Goal: Use online tool/utility: Utilize a website feature to perform a specific function

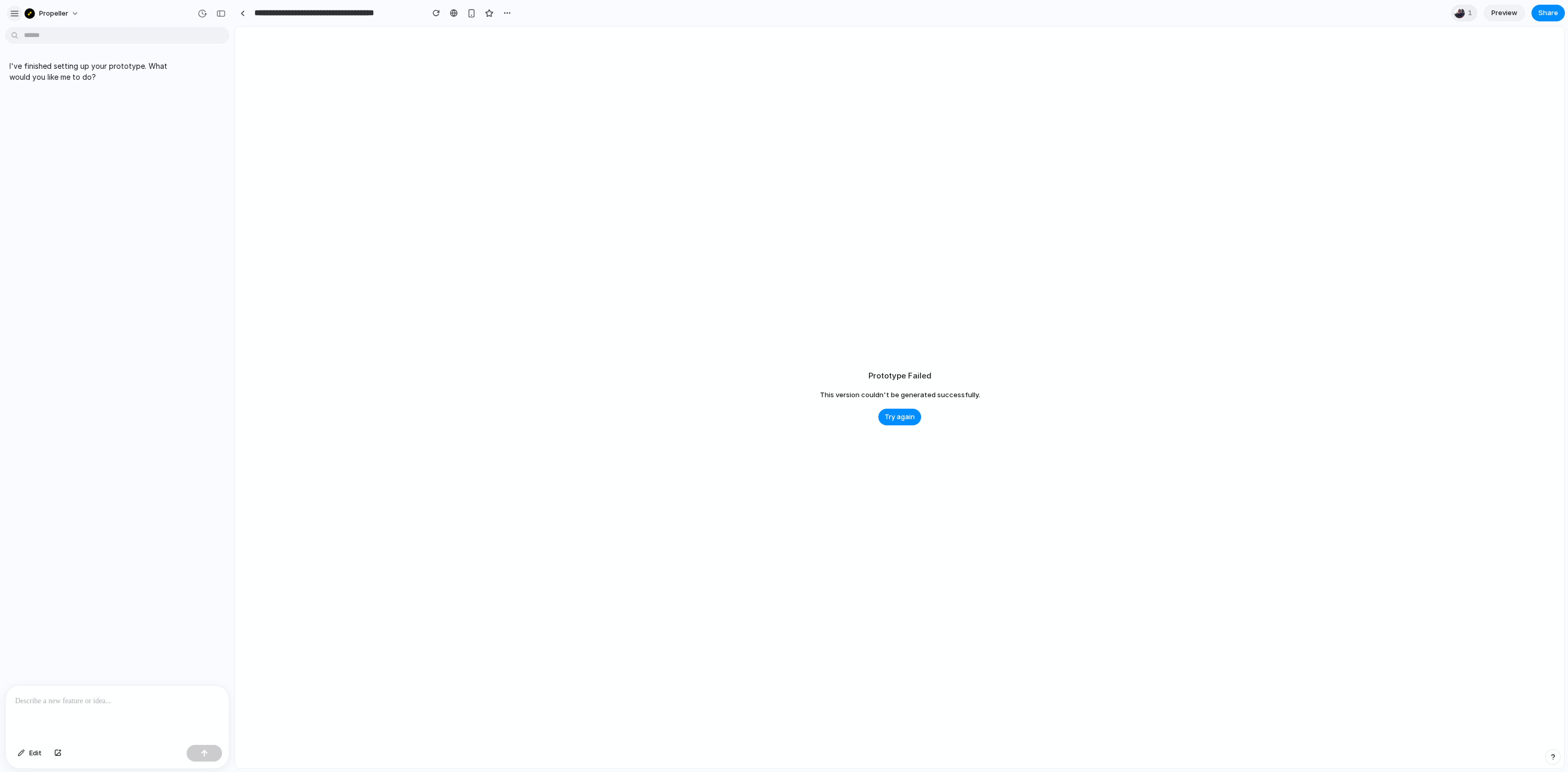
click at [13, 14] on div "button" at bounding box center [14, 13] width 9 height 9
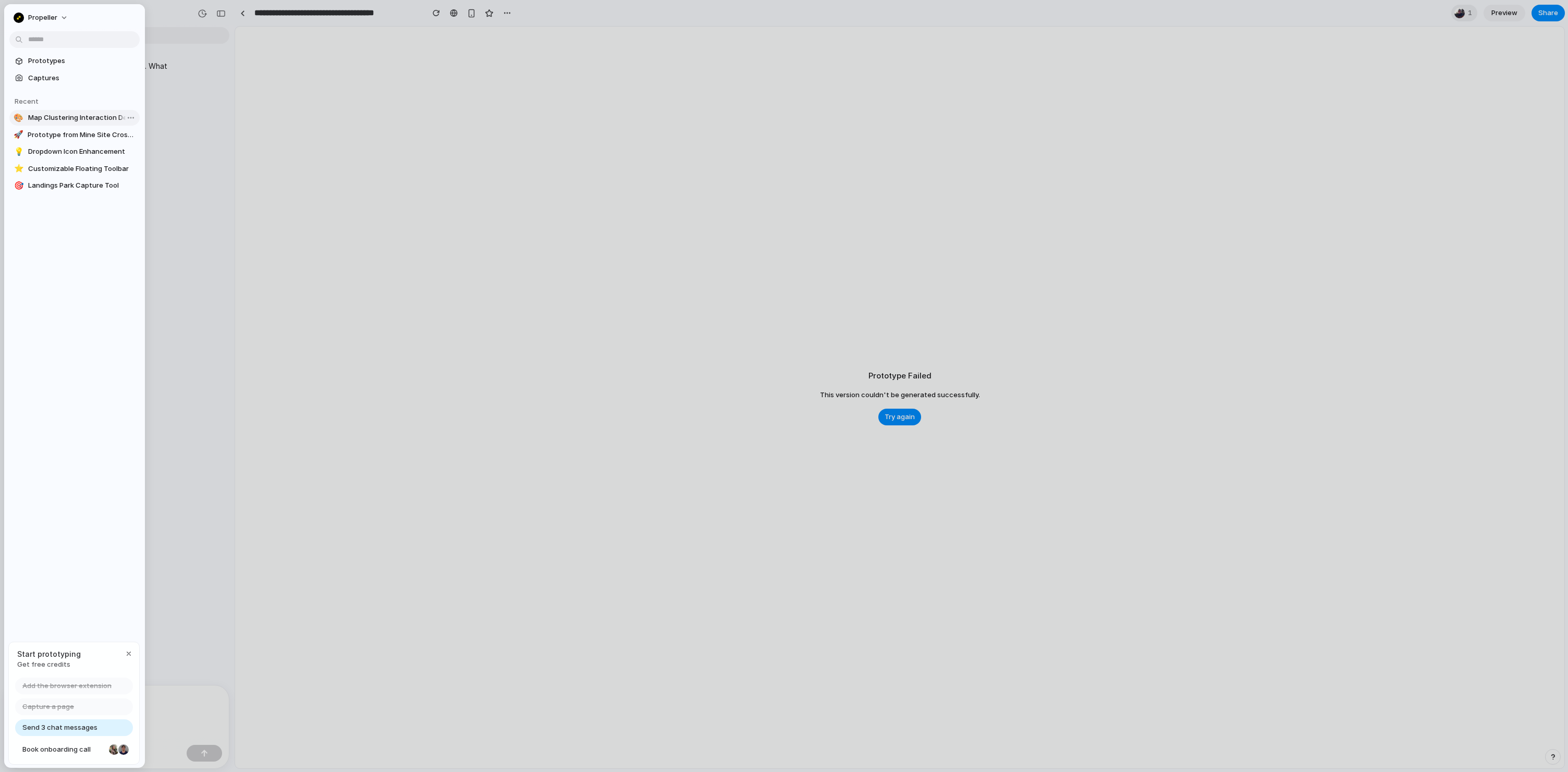
click at [80, 119] on span "Map Clustering Interaction Demo" at bounding box center [82, 118] width 107 height 10
type input "**********"
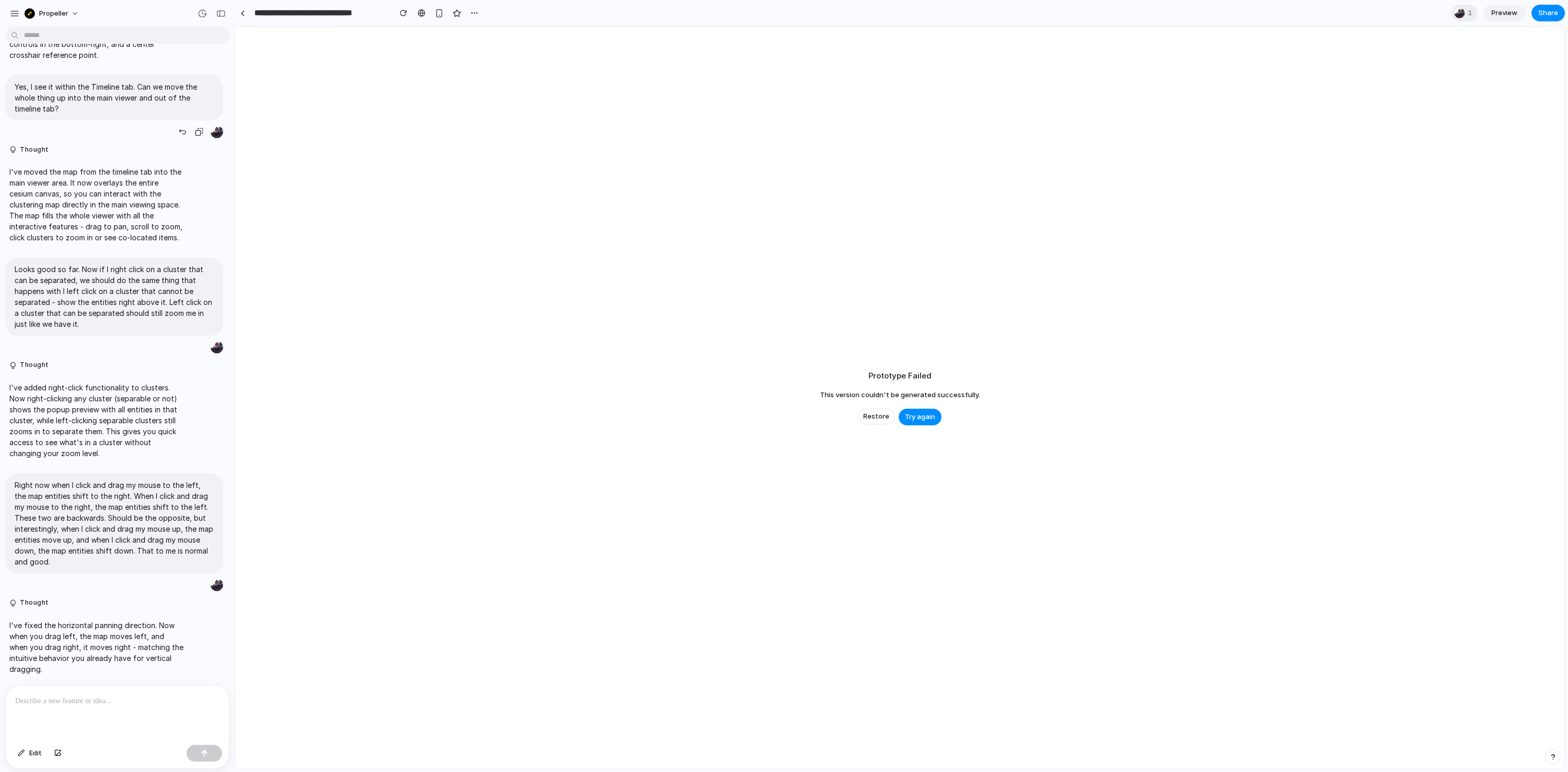
scroll to position [1244, 0]
click at [936, 418] on button "Try again" at bounding box center [920, 416] width 43 height 16
click at [878, 417] on span "Restore" at bounding box center [876, 416] width 26 height 10
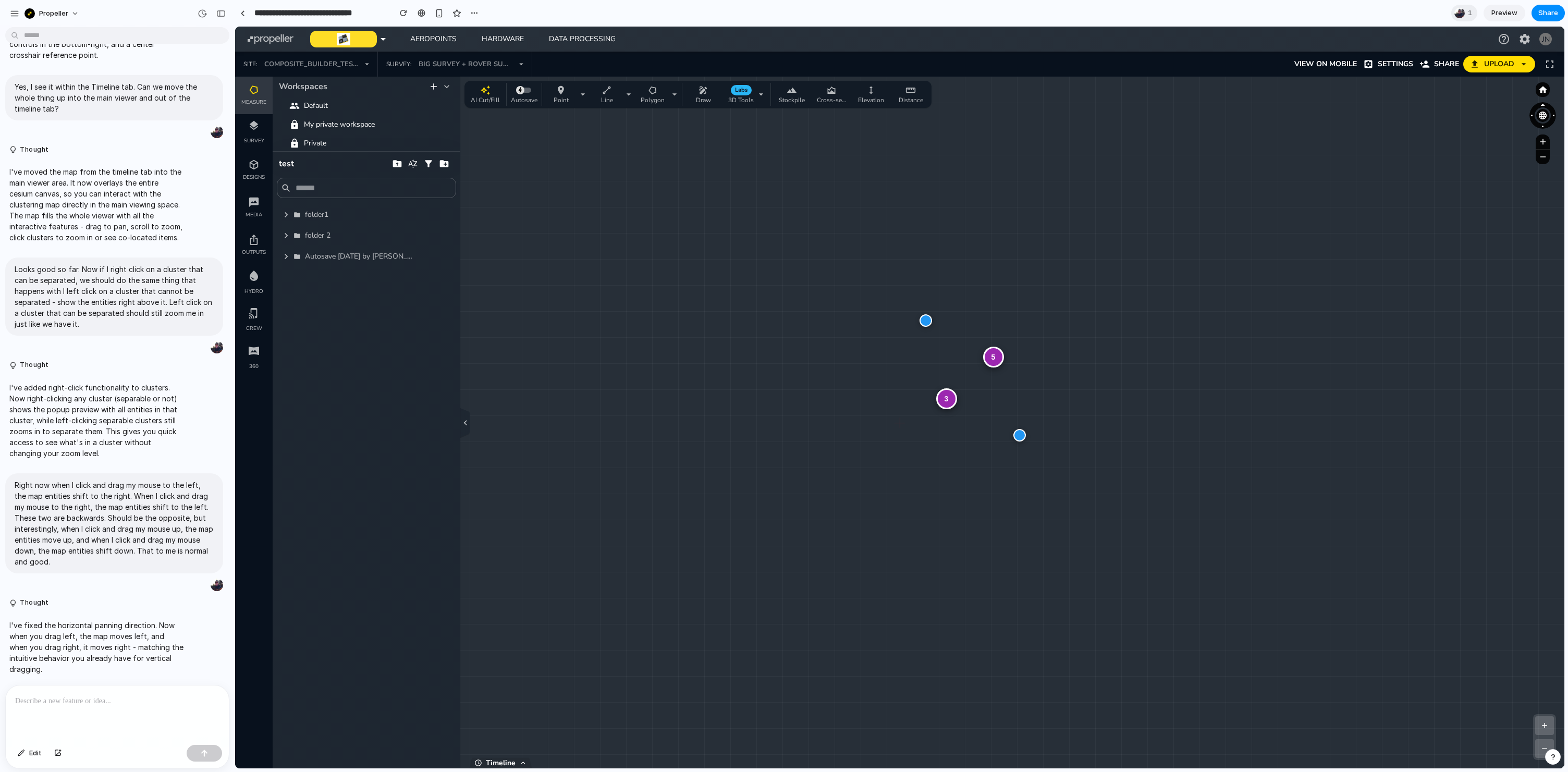
drag, startPoint x: 947, startPoint y: 429, endPoint x: 880, endPoint y: 390, distance: 77.5
click at [880, 390] on div "5 3 + − Zoom: 1.0 x | Clusters: 4 | Size: 2549 x 1326" at bounding box center [900, 423] width 1329 height 692
drag, startPoint x: 913, startPoint y: 443, endPoint x: 953, endPoint y: 428, distance: 42.7
click at [1004, 437] on div "5 3 + − Zoom: 1.0 x | Clusters: 4 | Size: 2549 x 1326" at bounding box center [900, 423] width 1329 height 692
click at [877, 356] on div at bounding box center [872, 353] width 13 height 13
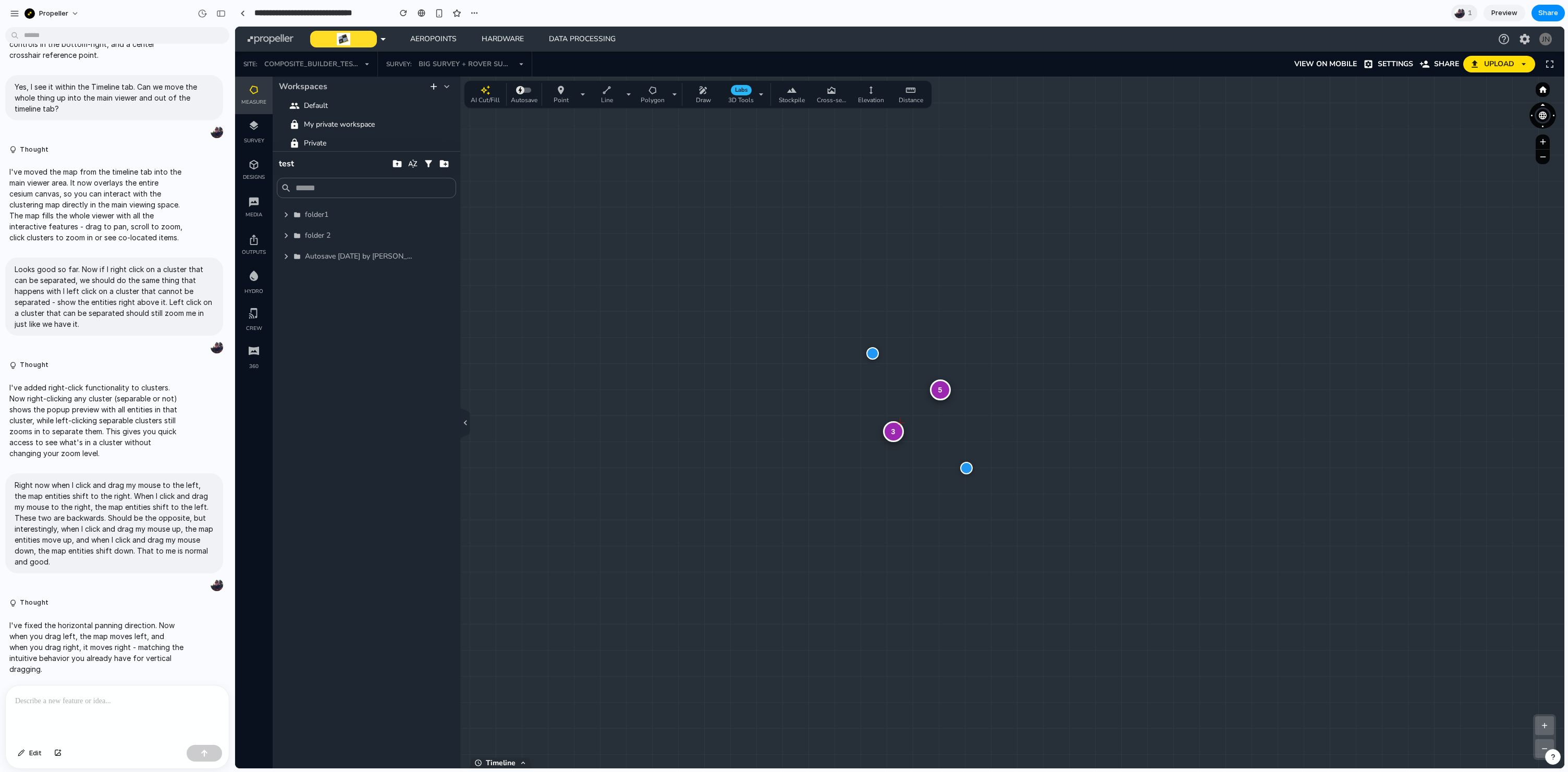
click at [894, 430] on div "3" at bounding box center [894, 432] width 21 height 21
click at [895, 422] on div "2" at bounding box center [900, 423] width 21 height 21
click at [897, 422] on div "2" at bounding box center [900, 423] width 21 height 21
click at [897, 422] on div at bounding box center [894, 428] width 13 height 13
click at [902, 421] on div at bounding box center [900, 422] width 13 height 13
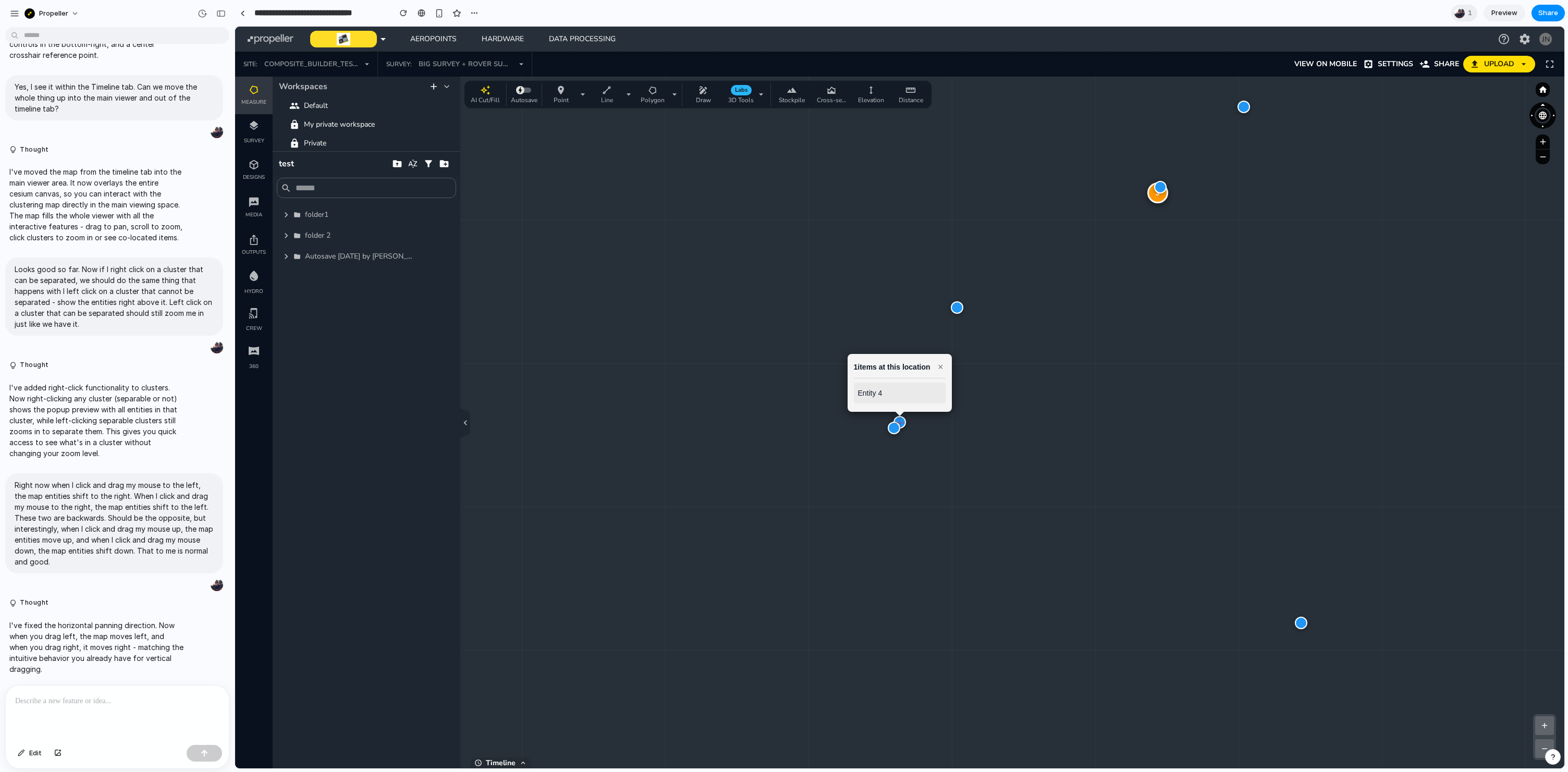
click at [964, 309] on div "3 1 items at this location × Entity 4 + − Zoom: 5.5 x | Clusters: 8 | Size: 254…" at bounding box center [900, 423] width 1329 height 692
click at [955, 306] on div at bounding box center [957, 307] width 13 height 13
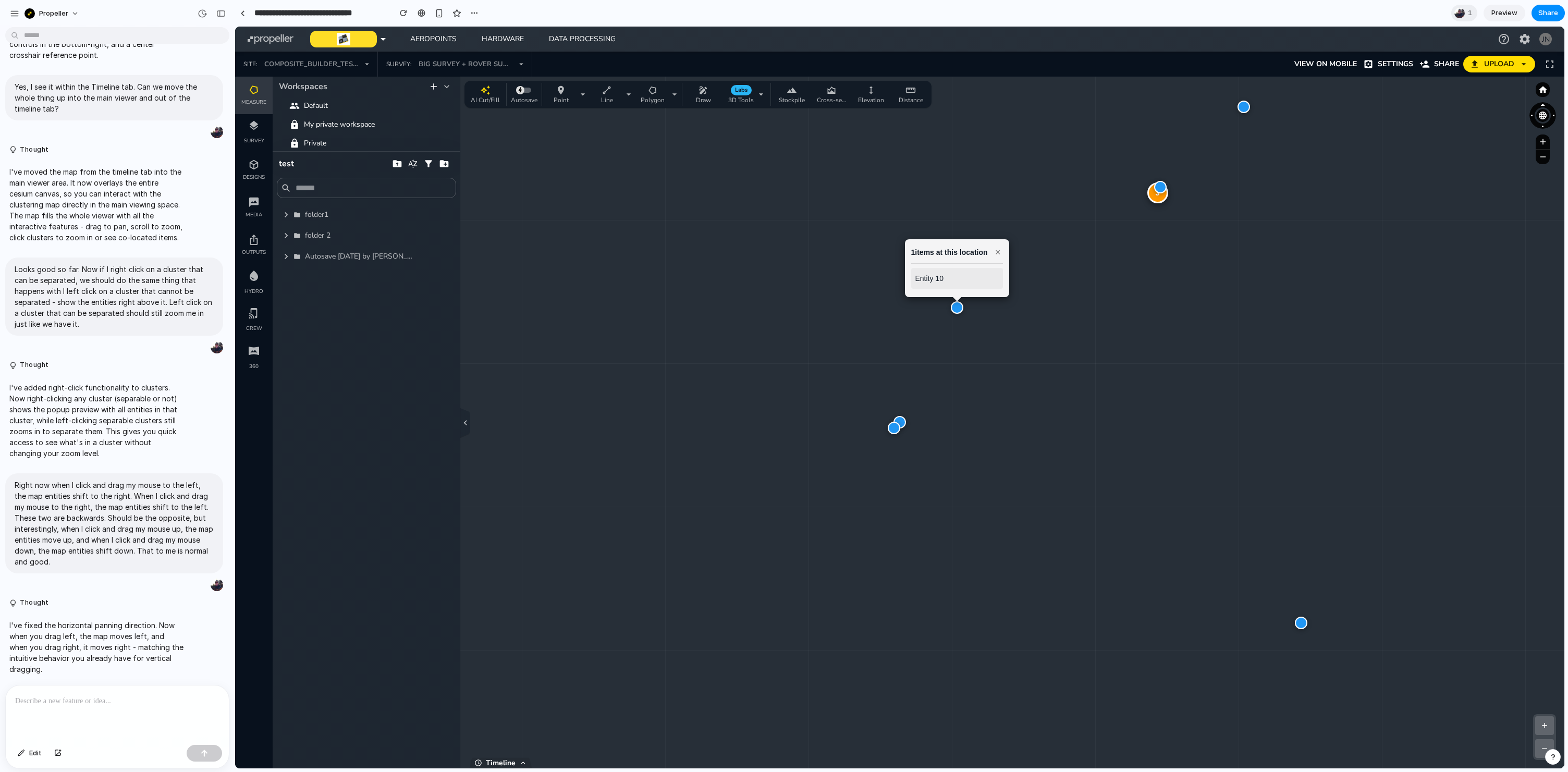
click at [1158, 195] on div "3" at bounding box center [1158, 193] width 21 height 21
click at [1158, 190] on div at bounding box center [1160, 187] width 13 height 13
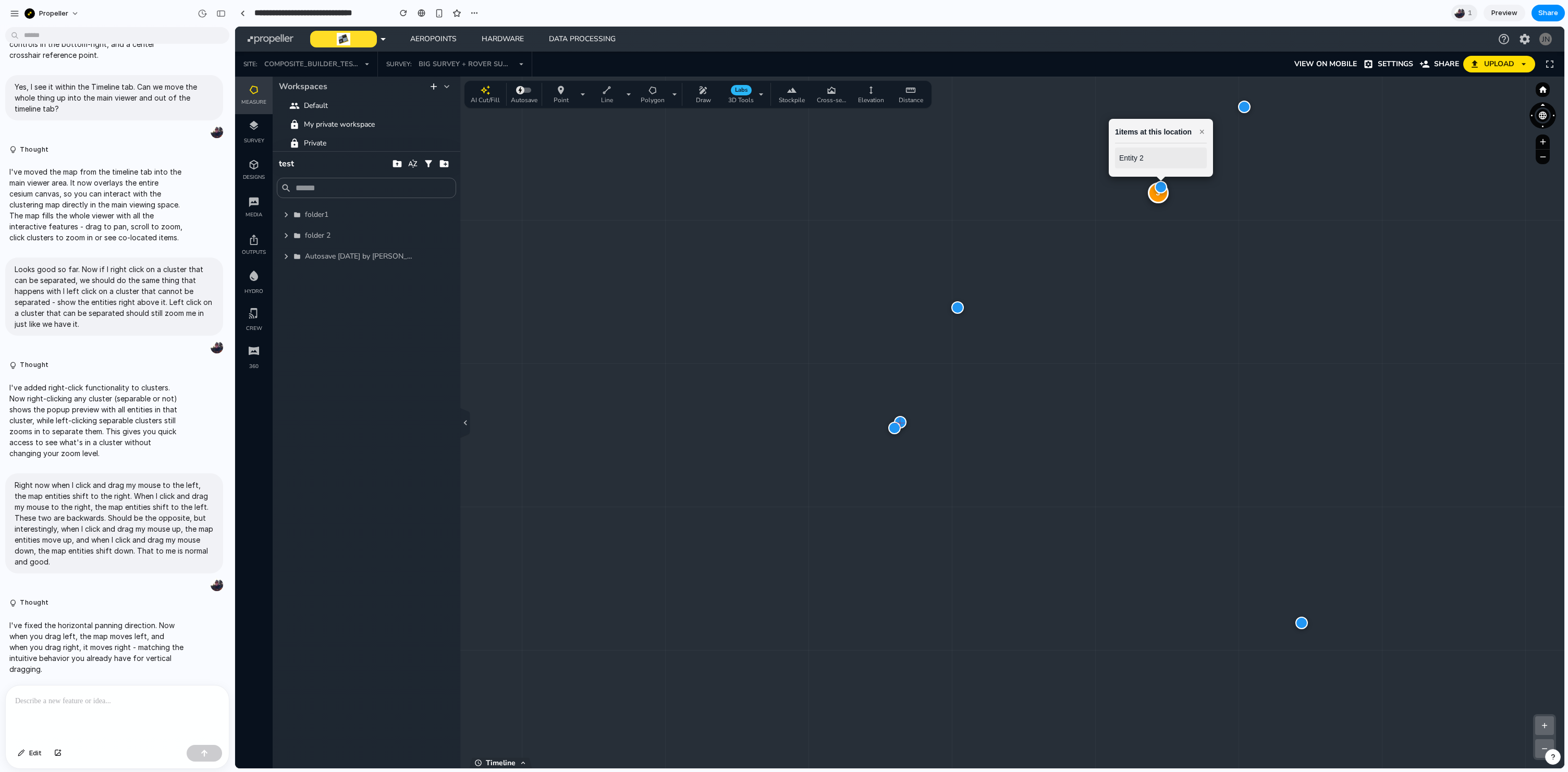
click at [1156, 200] on div "3" at bounding box center [1158, 193] width 21 height 21
click at [1243, 106] on div at bounding box center [1244, 107] width 13 height 13
click at [1305, 628] on div at bounding box center [1301, 623] width 13 height 13
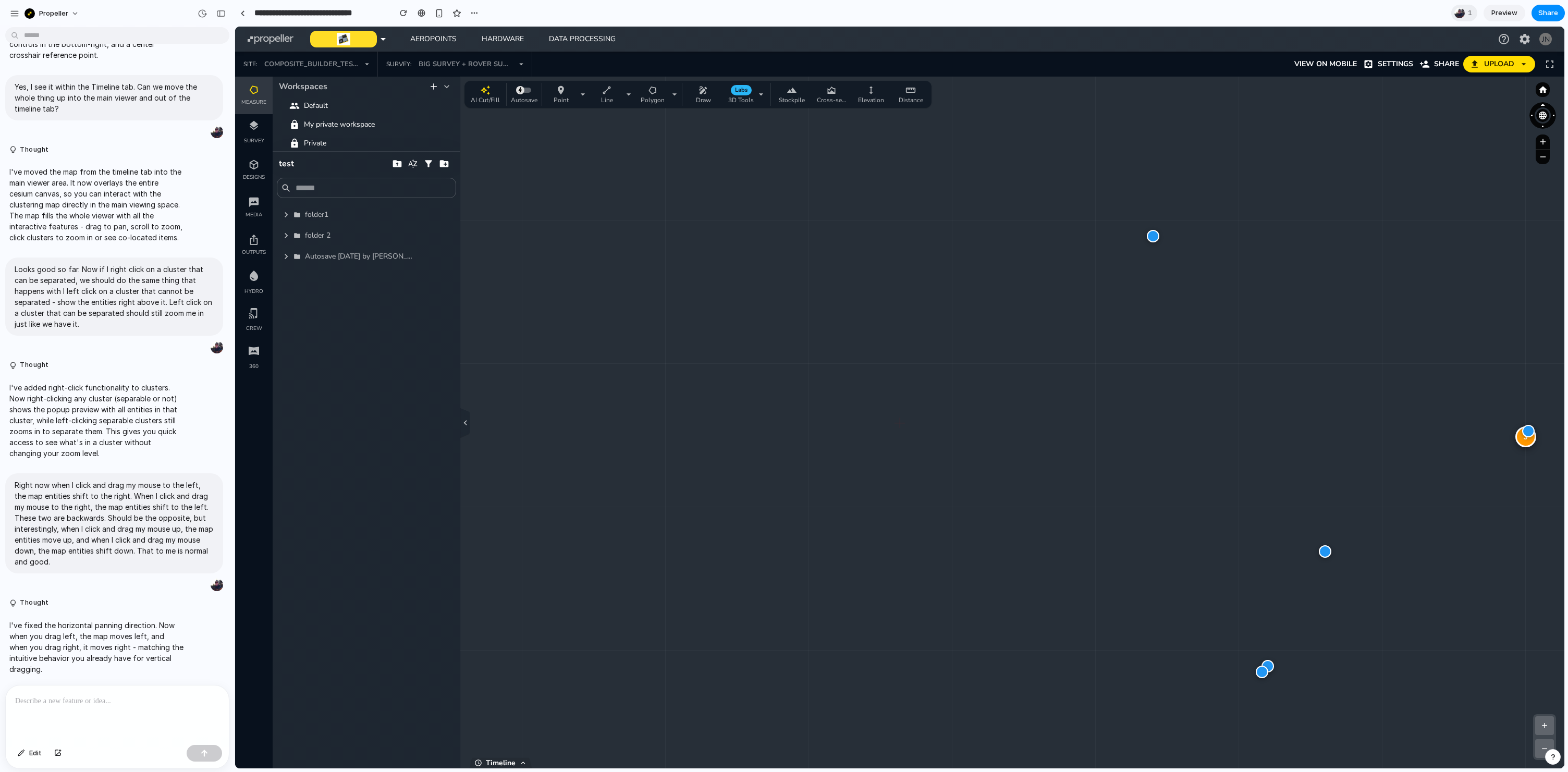
drag, startPoint x: 1263, startPoint y: 332, endPoint x: 989, endPoint y: 480, distance: 311.4
click at [953, 526] on div "3 + − Zoom: 5.5 x | Clusters: 8 | Size: 2549 x 1326" at bounding box center [900, 423] width 1329 height 692
drag, startPoint x: 1211, startPoint y: 412, endPoint x: 1563, endPoint y: 388, distance: 352.8
click at [1562, 389] on div "3 + − Zoom: 5.5 x | Clusters: 8 | Size: 2549 x 1326" at bounding box center [900, 423] width 1329 height 692
click at [1540, 742] on div at bounding box center [1542, 416] width 35 height 671
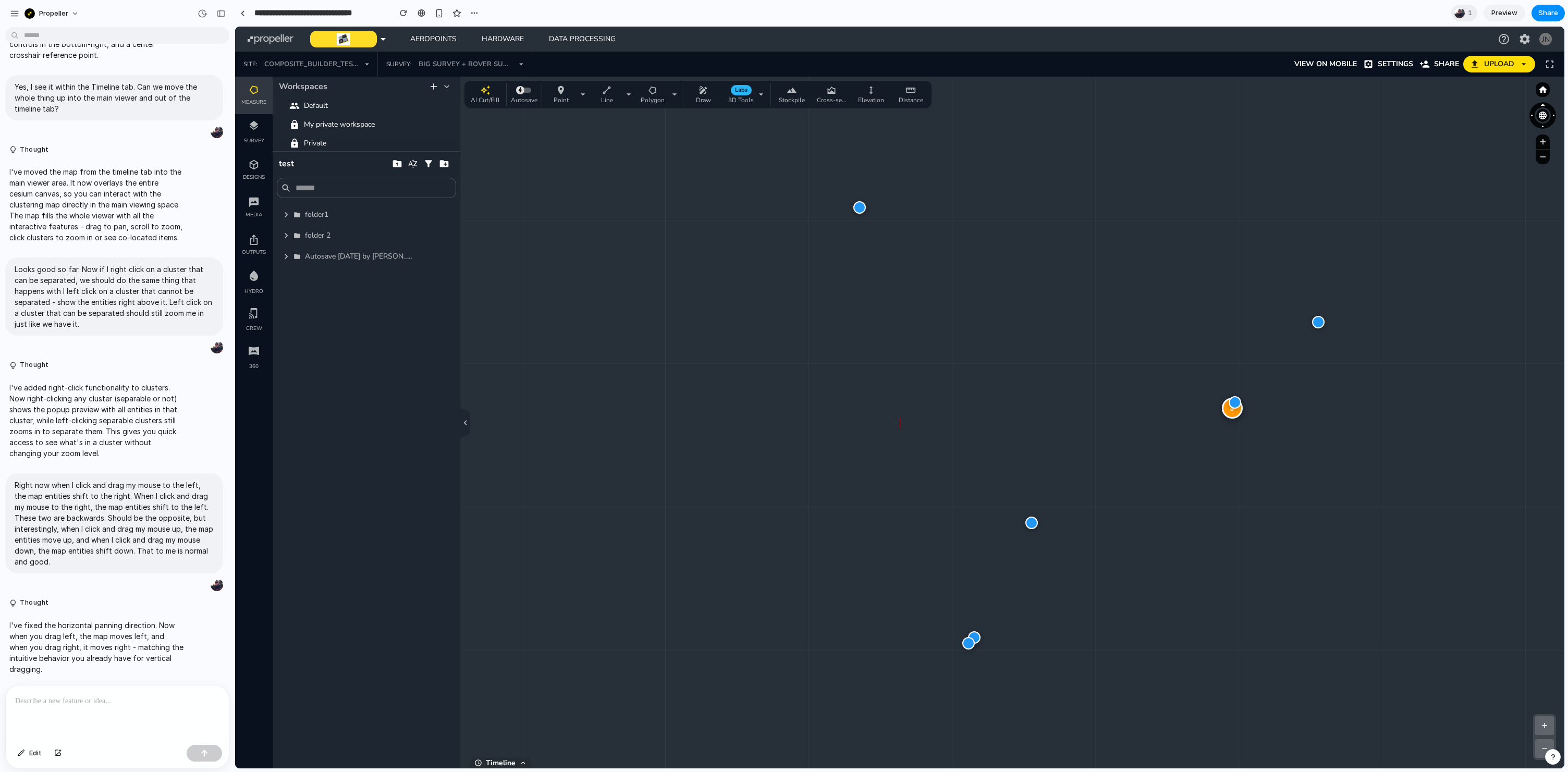
click at [1235, 403] on div at bounding box center [1234, 402] width 13 height 13
click at [1232, 414] on div "3" at bounding box center [1232, 408] width 21 height 21
click at [1231, 413] on div "3" at bounding box center [1232, 408] width 21 height 21
click at [858, 209] on div at bounding box center [859, 208] width 13 height 13
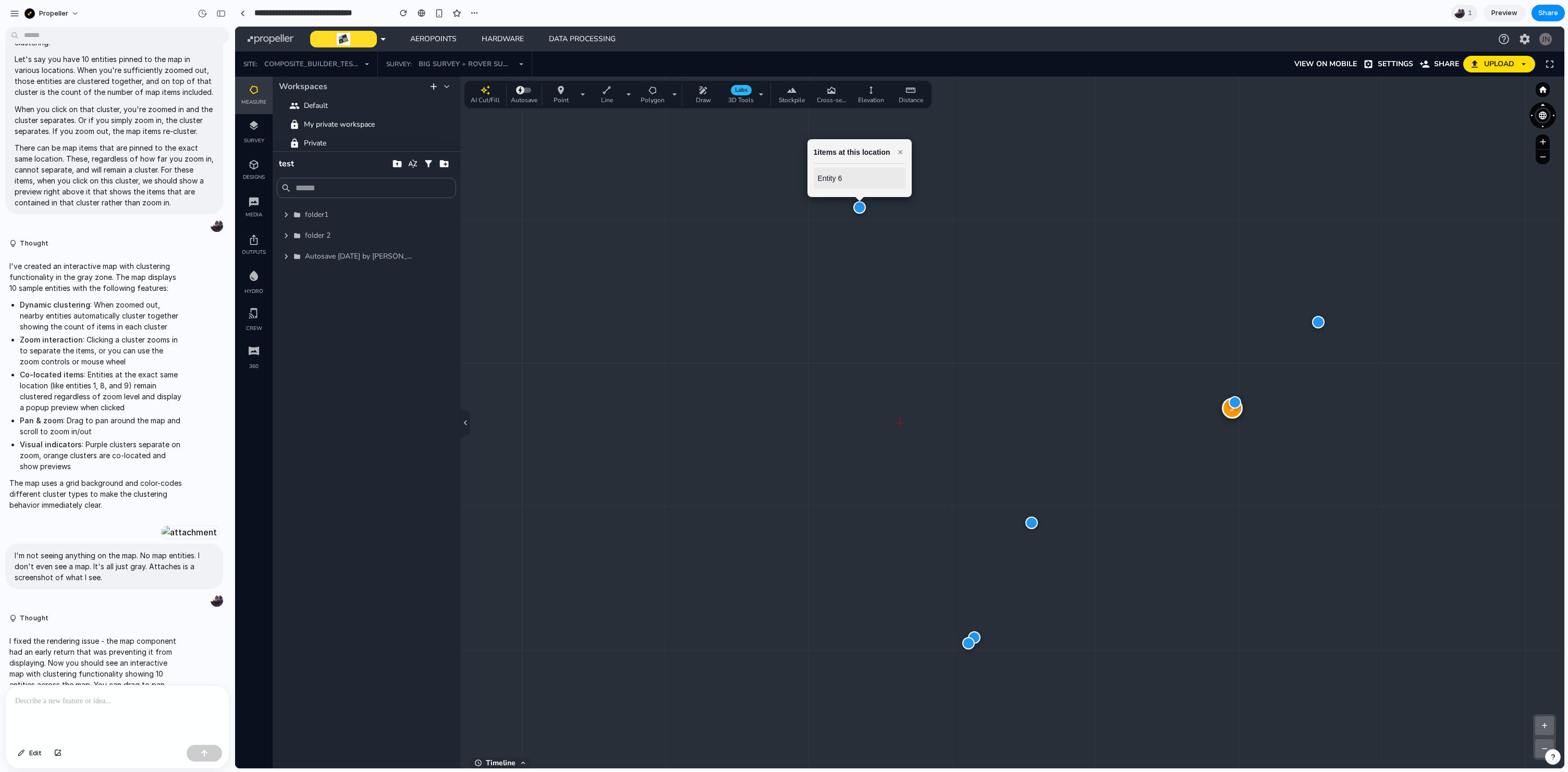
scroll to position [0, 0]
